Goal: Navigation & Orientation: Find specific page/section

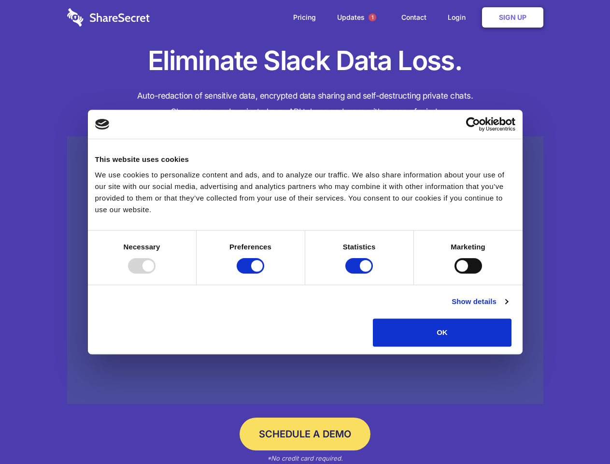
click at [156, 273] on div at bounding box center [142, 265] width 28 height 15
click at [264, 273] on input "Preferences" at bounding box center [251, 265] width 28 height 15
checkbox input "false"
click at [360, 273] on input "Statistics" at bounding box center [359, 265] width 28 height 15
checkbox input "false"
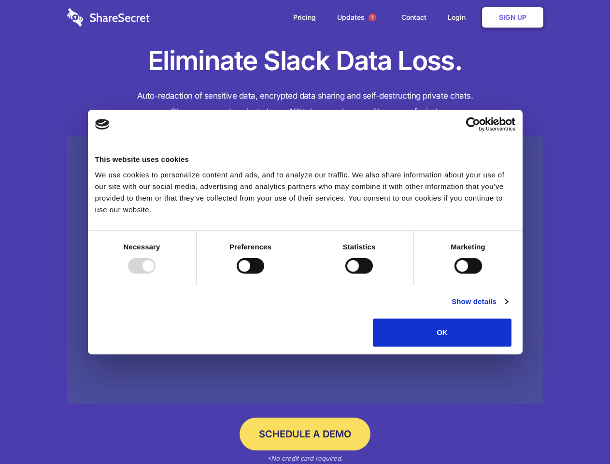
click at [455, 273] on input "Marketing" at bounding box center [469, 265] width 28 height 15
checkbox input "true"
click at [508, 307] on link "Show details" at bounding box center [480, 302] width 56 height 12
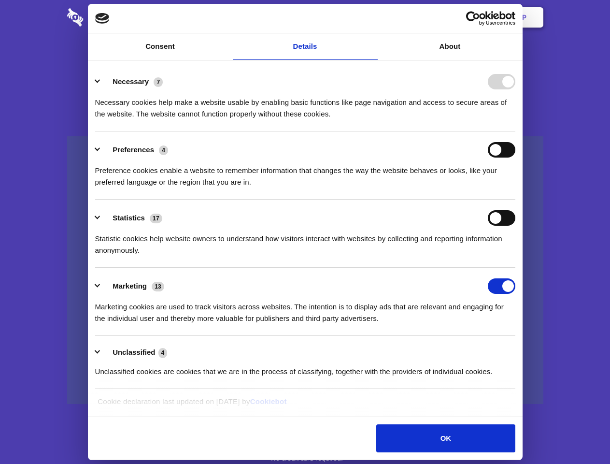
click at [515, 131] on li "Necessary 7 Necessary cookies help make a website usable by enabling basic func…" at bounding box center [305, 97] width 420 height 68
click at [372, 17] on span "1" at bounding box center [373, 18] width 8 height 8
